Goal: Task Accomplishment & Management: Manage account settings

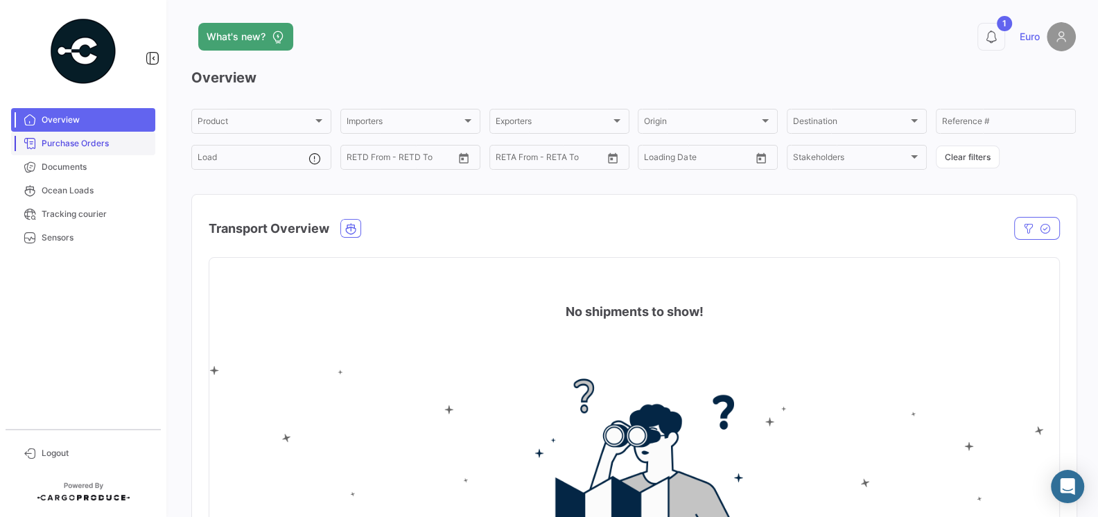
click at [101, 145] on span "Purchase Orders" at bounding box center [96, 143] width 108 height 12
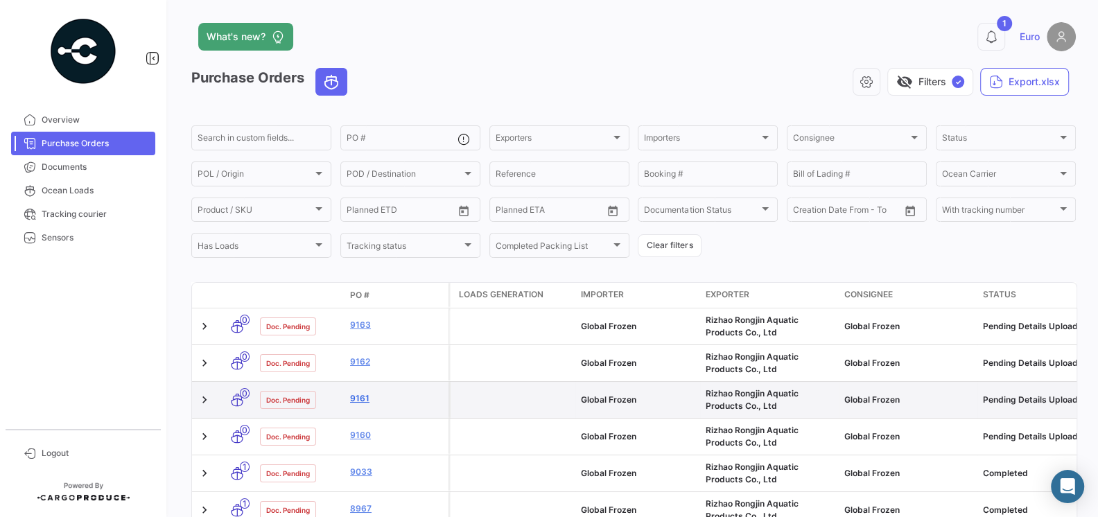
click at [361, 396] on link "9161" at bounding box center [396, 398] width 93 height 12
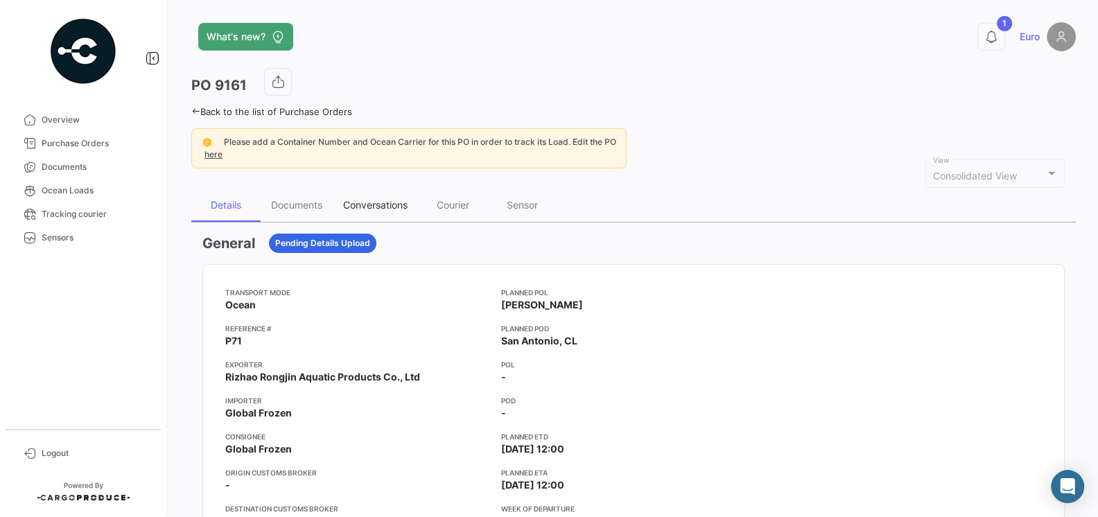
click at [374, 195] on div "Conversations" at bounding box center [375, 204] width 85 height 33
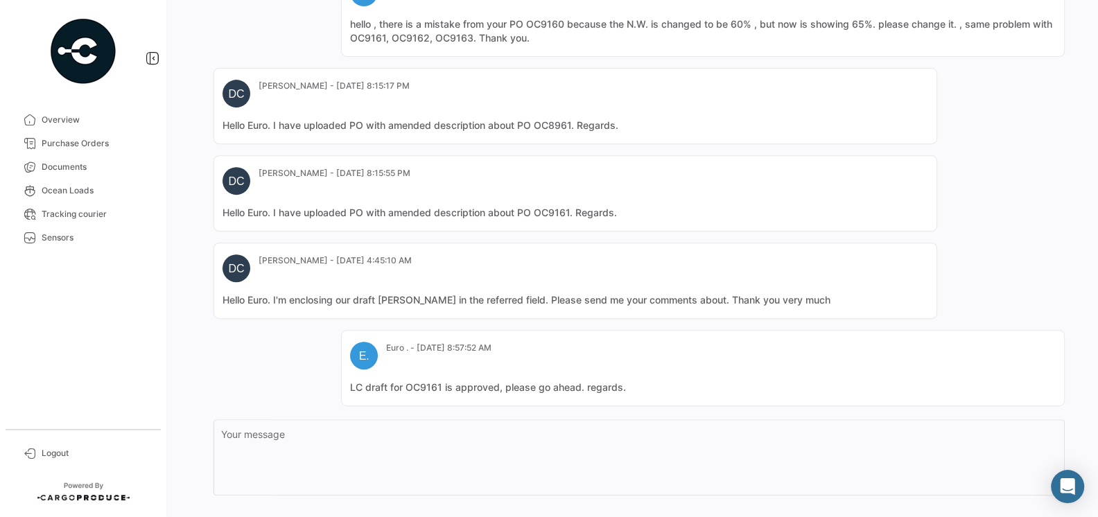
scroll to position [519, 0]
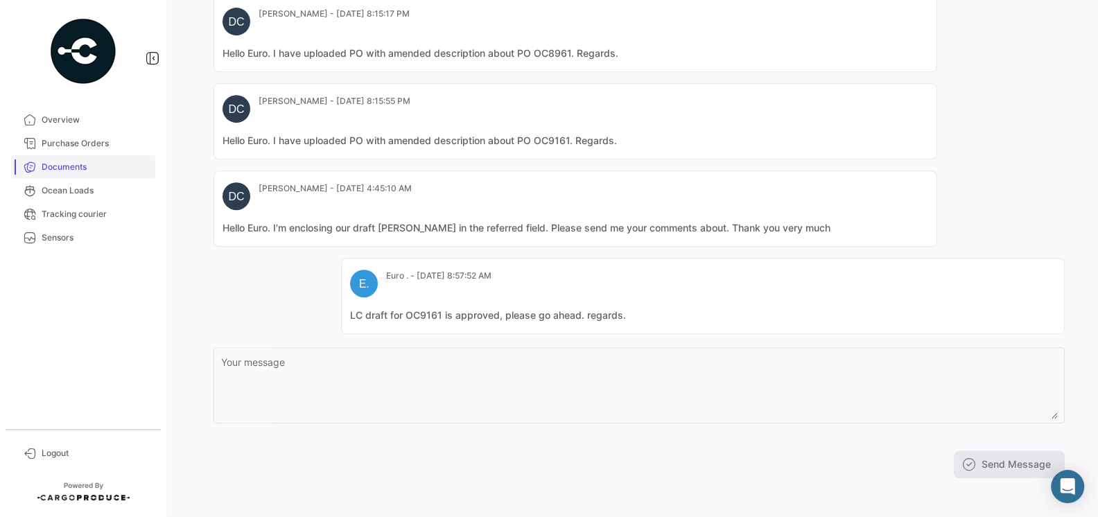
click at [53, 161] on span "Documents" at bounding box center [96, 167] width 108 height 12
